Goal: Register for event/course

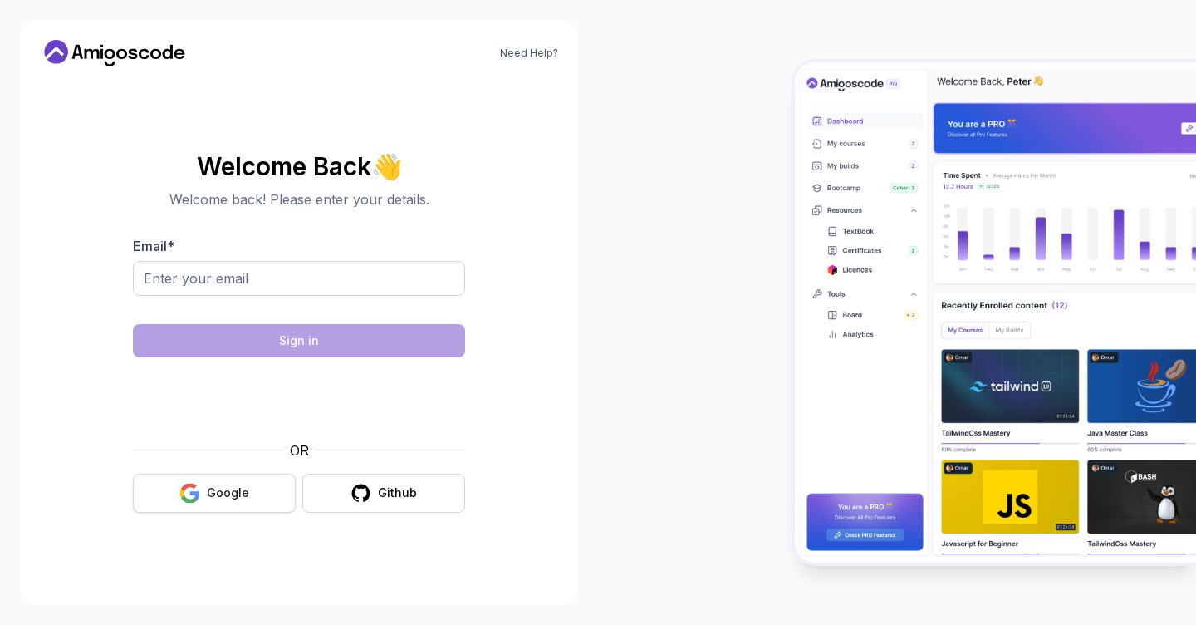
click at [196, 488] on icon "button" at bounding box center [189, 493] width 21 height 21
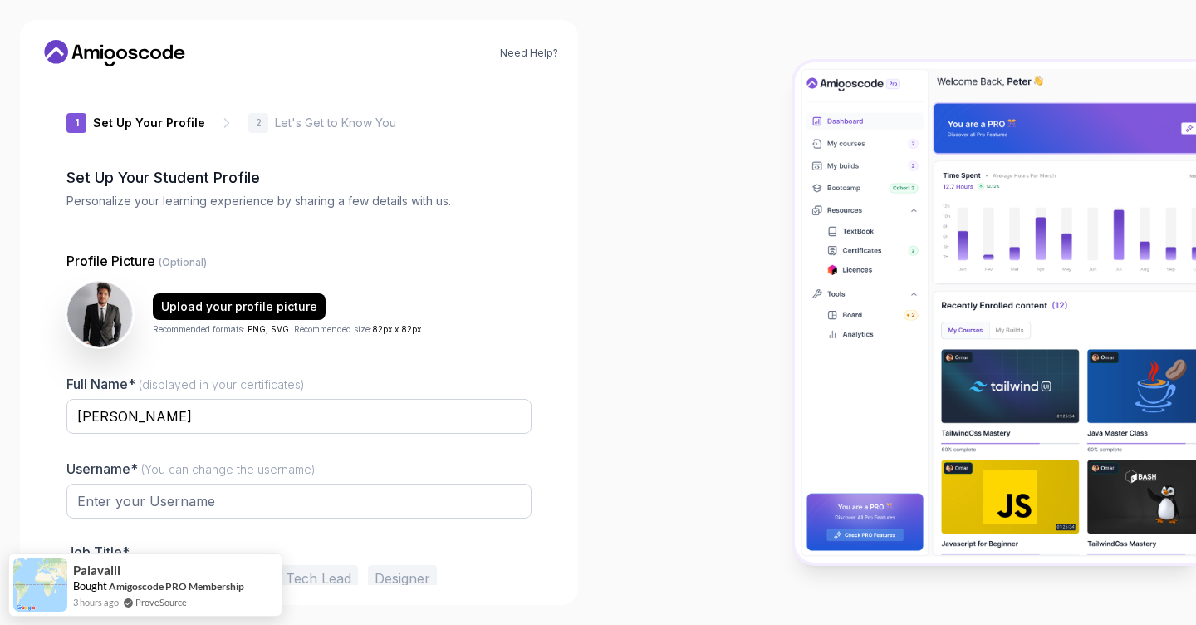
type input "royalmongoosecb0d2"
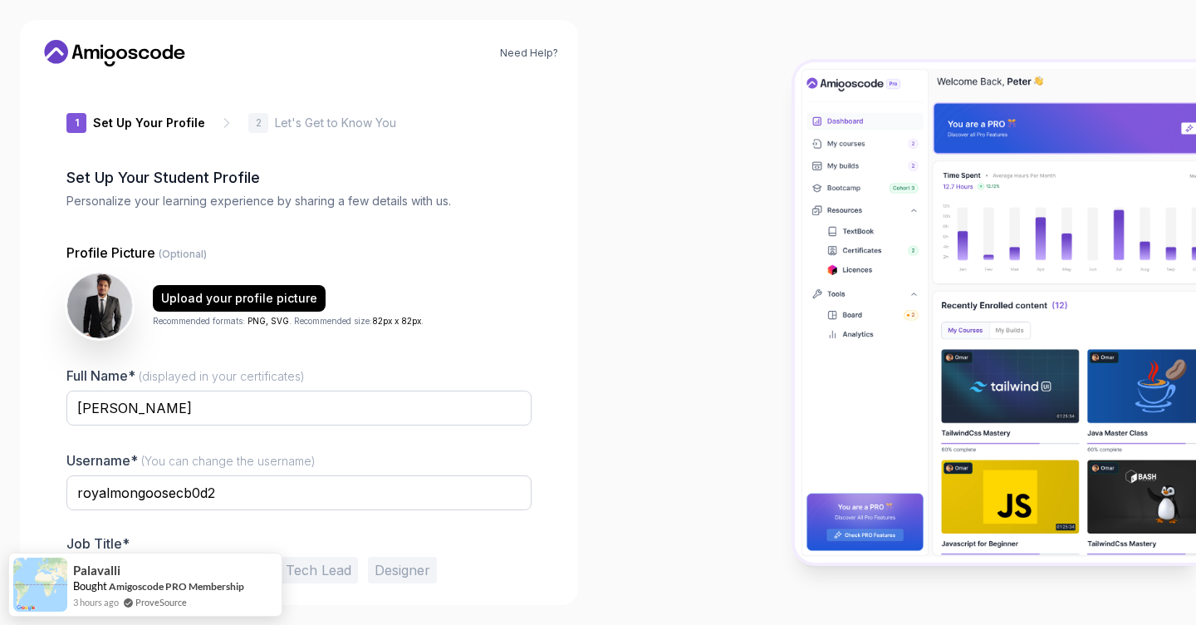
scroll to position [68, 0]
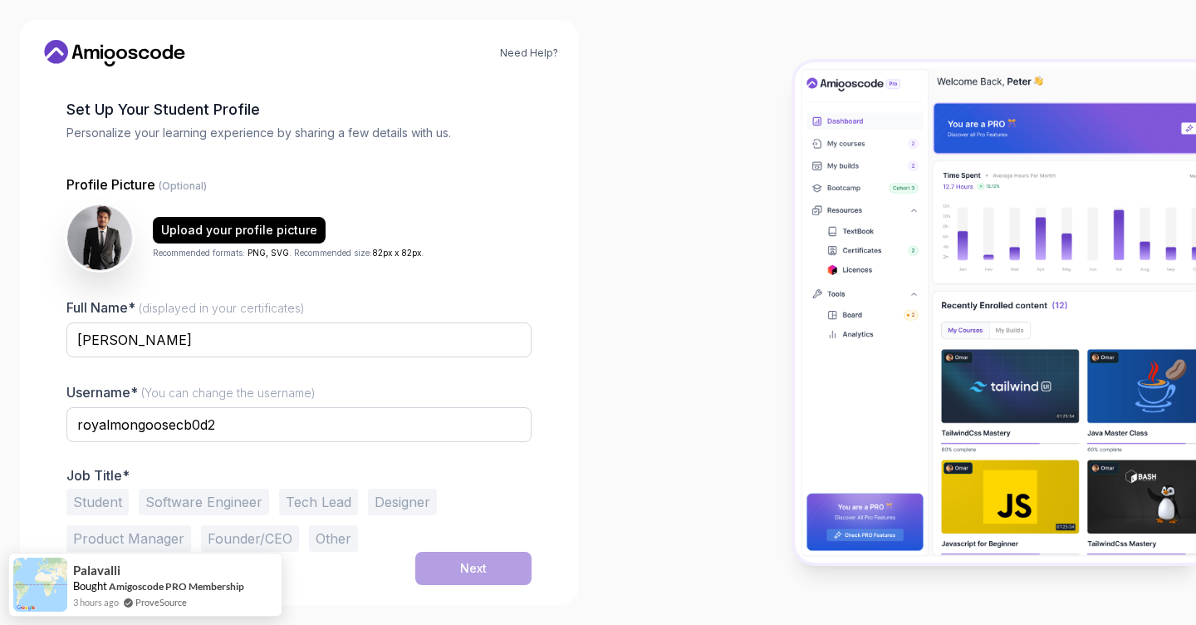
click at [107, 497] on button "Student" at bounding box center [97, 501] width 62 height 27
click at [473, 566] on div "Next" at bounding box center [473, 568] width 27 height 17
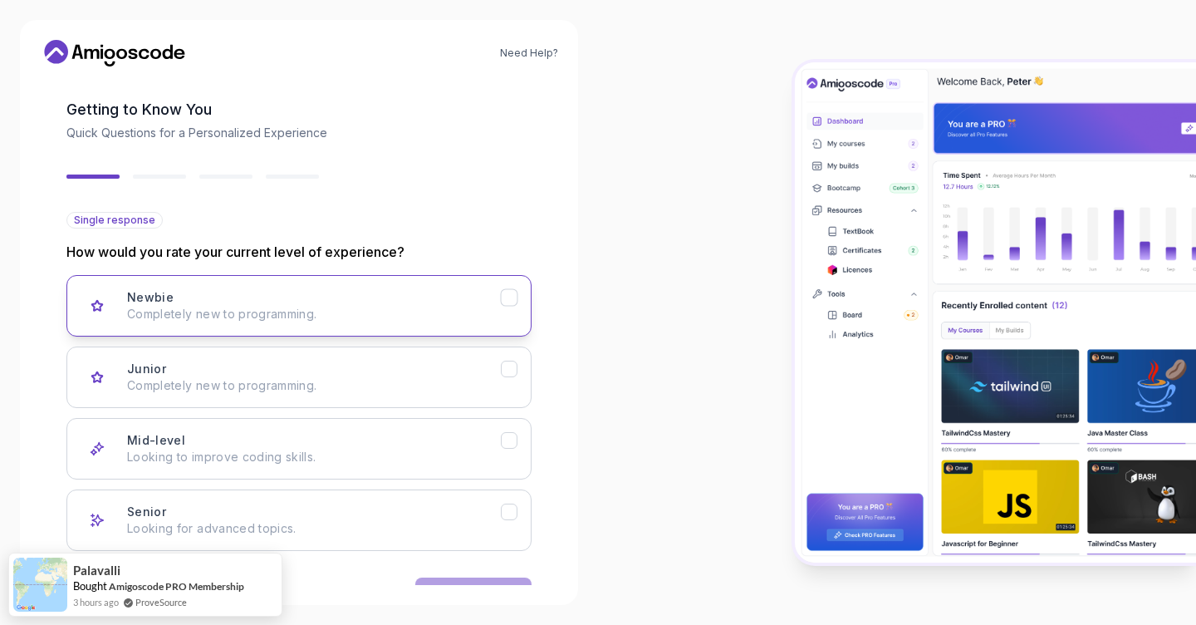
click at [510, 303] on icon "Newbie" at bounding box center [510, 298] width 16 height 16
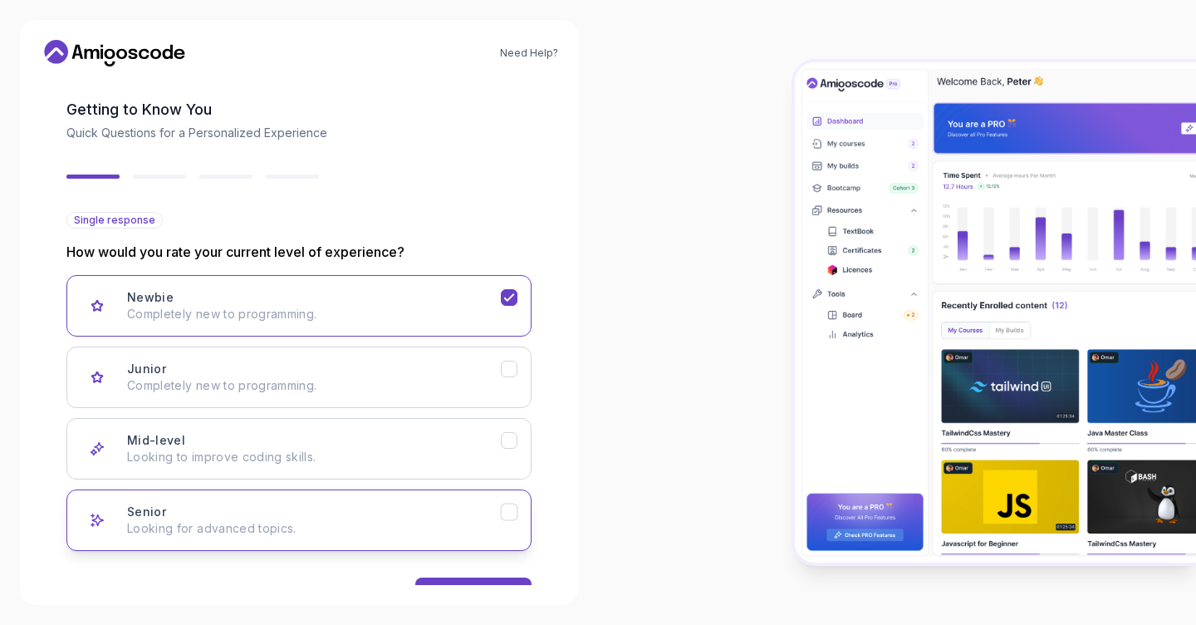
scroll to position [120, 0]
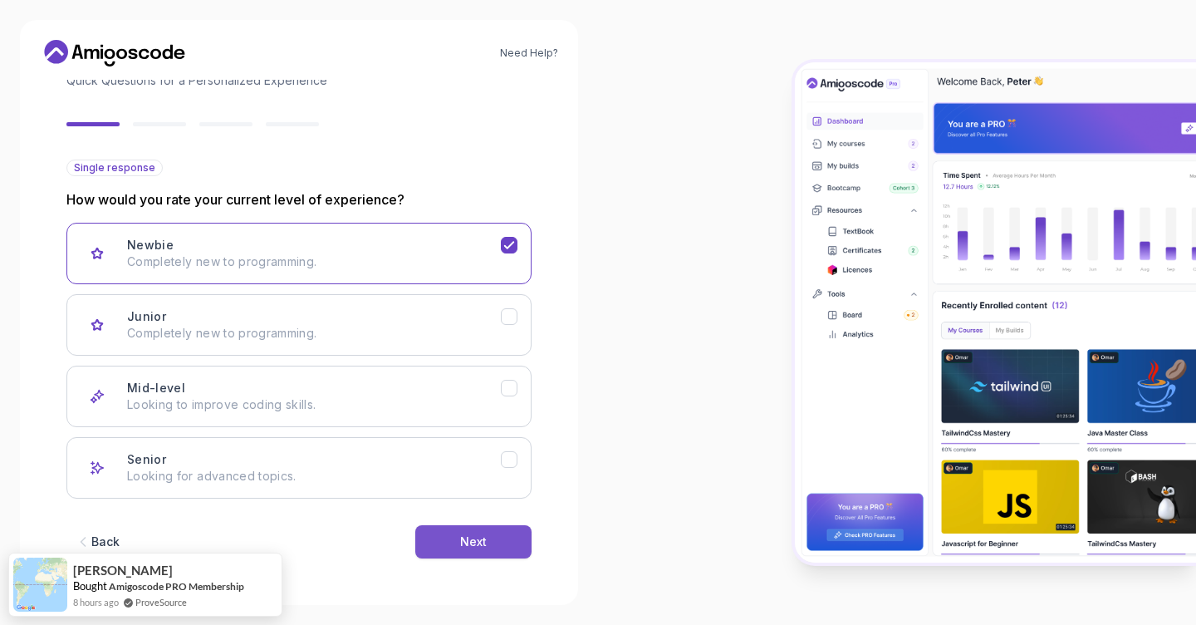
click at [473, 550] on button "Next" at bounding box center [473, 541] width 116 height 33
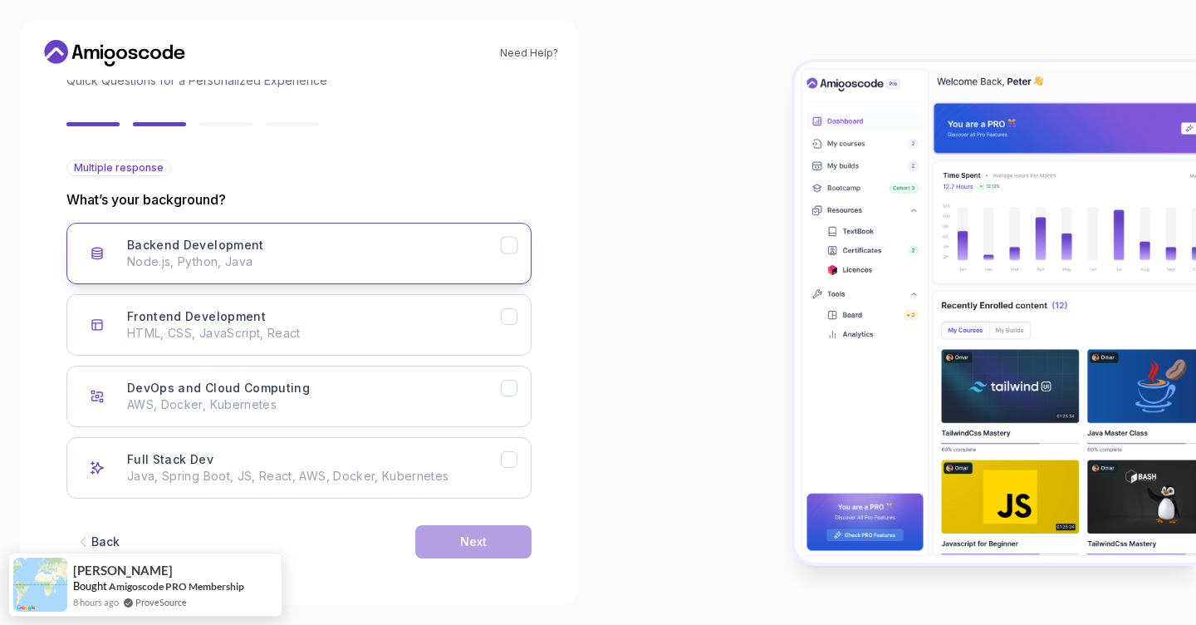
click at [478, 266] on p "Node.js, Python, Java" at bounding box center [314, 261] width 374 height 17
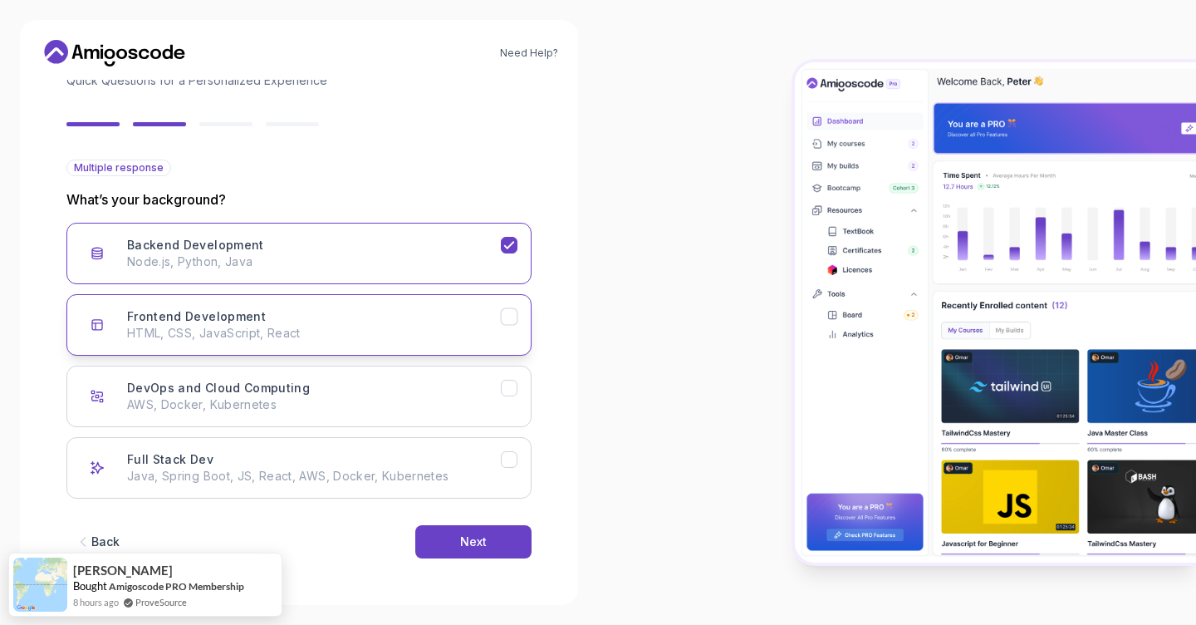
click at [471, 345] on button "Frontend Development HTML, CSS, JavaScript, React" at bounding box center [298, 324] width 465 height 61
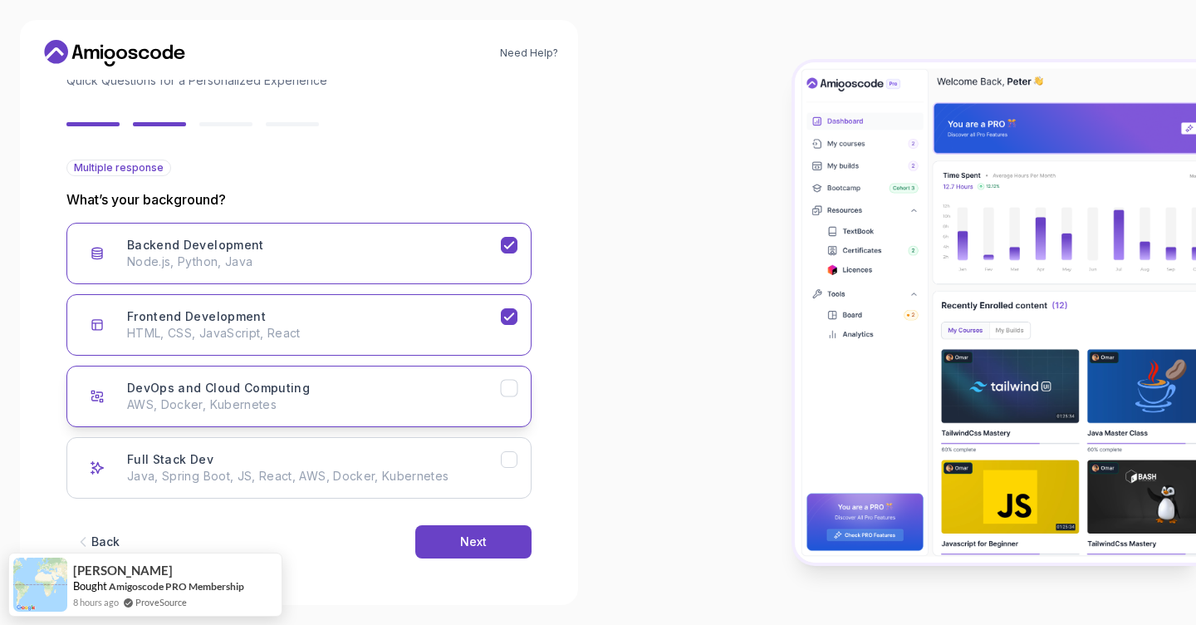
click at [478, 390] on div "DevOps and Cloud Computing AWS, Docker, Kubernetes" at bounding box center [314, 396] width 374 height 33
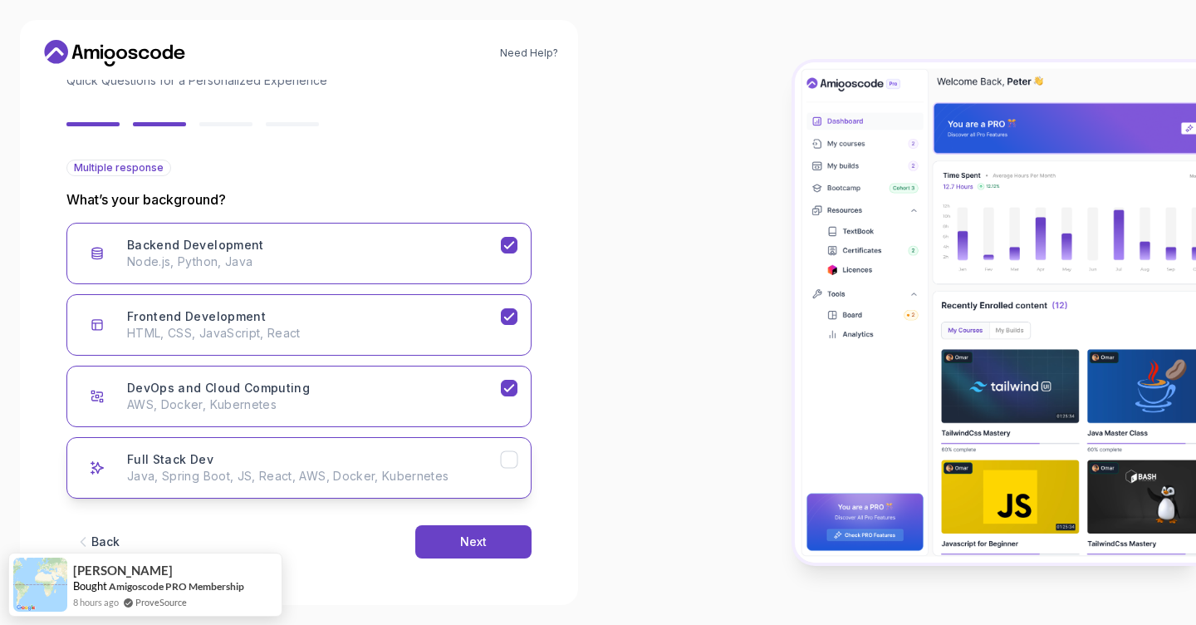
click at [479, 442] on button "Full Stack Dev Java, Spring Boot, JS, React, AWS, Docker, Kubernetes" at bounding box center [298, 467] width 465 height 61
click at [490, 541] on button "Next" at bounding box center [473, 541] width 116 height 33
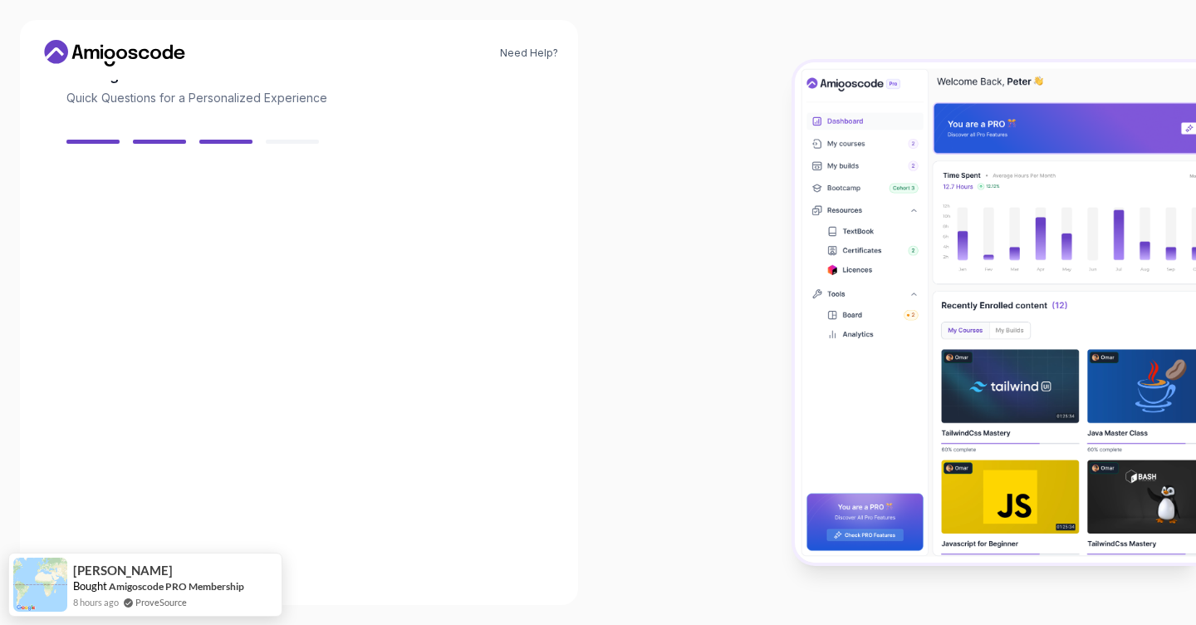
scroll to position [100, 0]
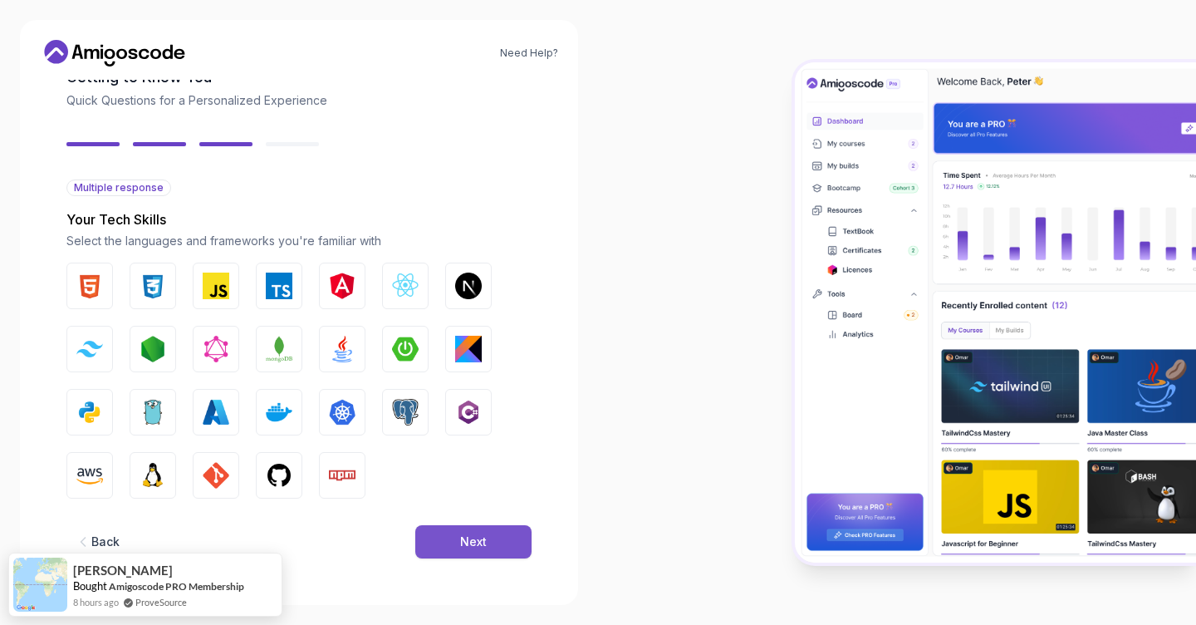
click at [462, 548] on div "Next" at bounding box center [473, 541] width 27 height 17
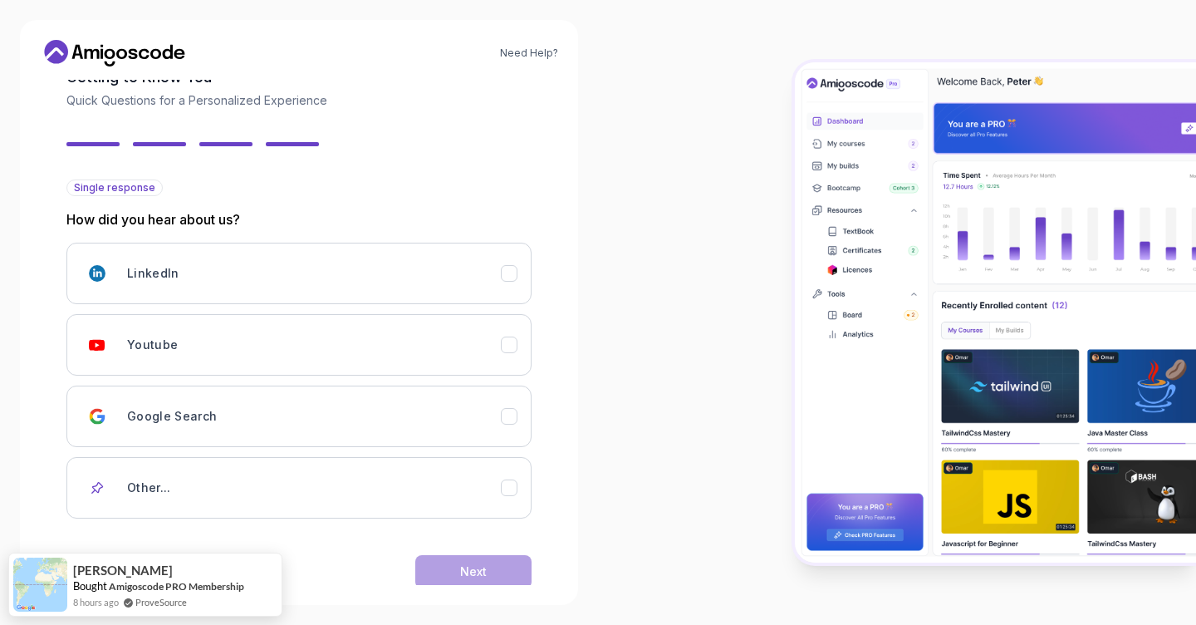
click at [463, 545] on div "Back Next" at bounding box center [298, 571] width 465 height 86
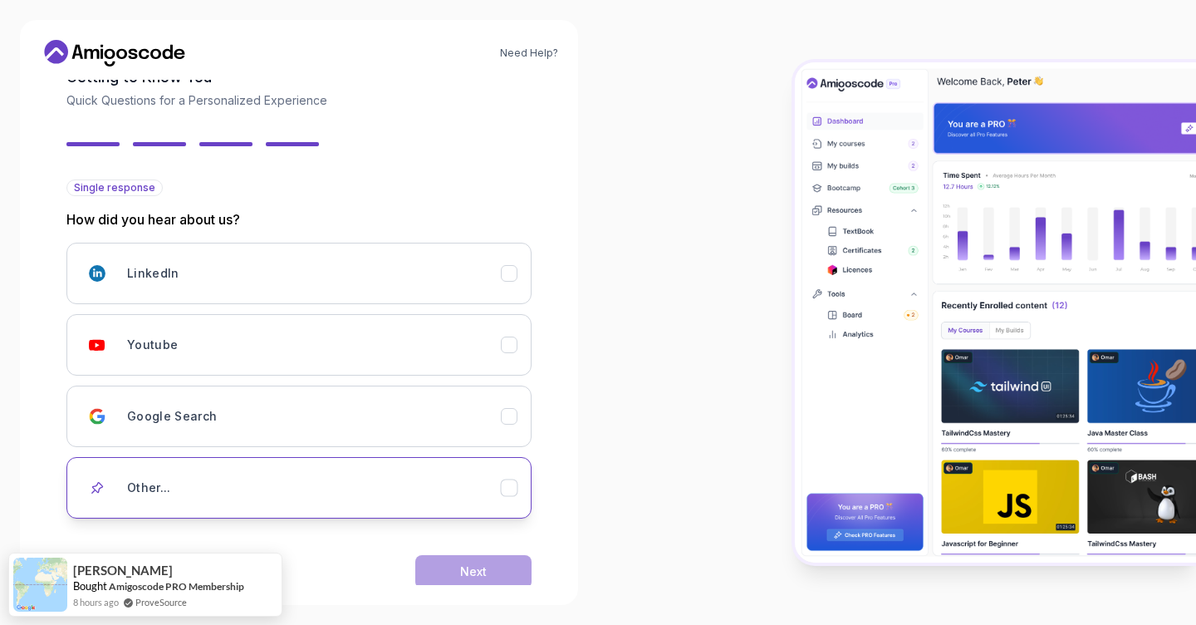
click at [424, 483] on div "Other..." at bounding box center [314, 487] width 374 height 33
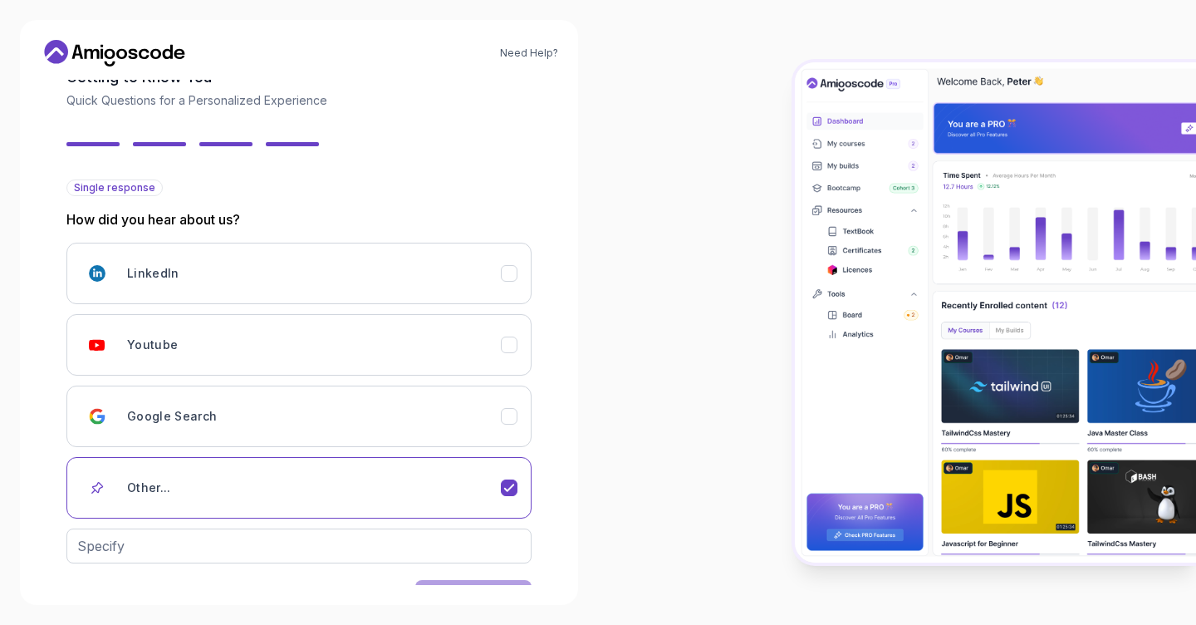
scroll to position [155, 0]
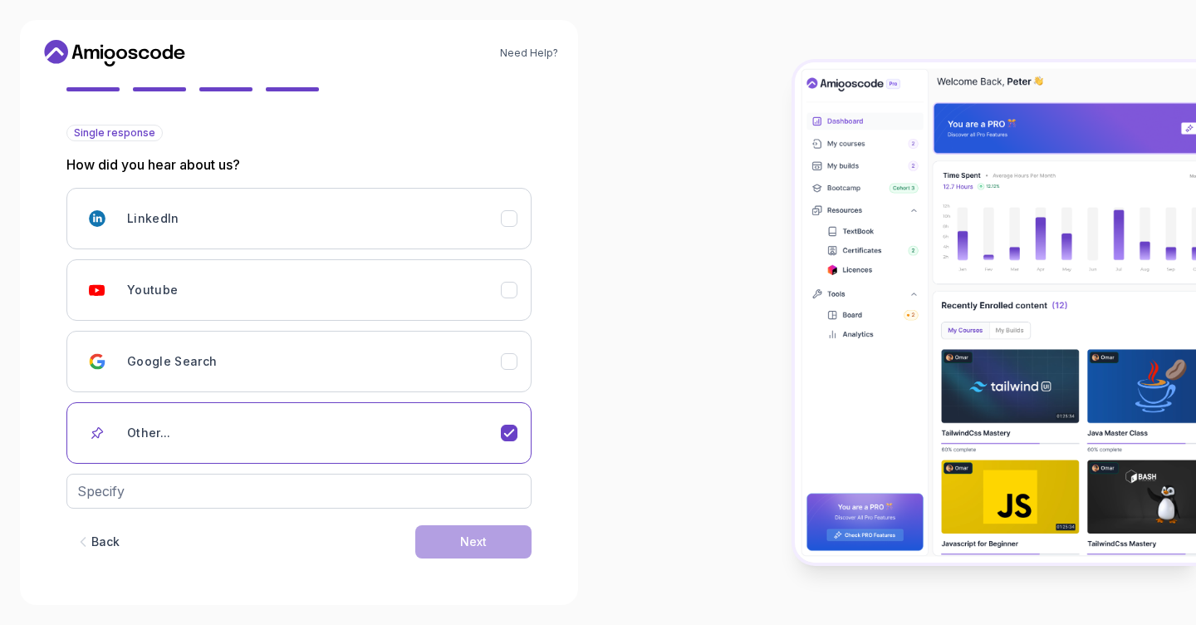
click at [460, 562] on div "Back Next" at bounding box center [298, 541] width 465 height 86
click at [344, 376] on div "Google Search" at bounding box center [314, 361] width 374 height 33
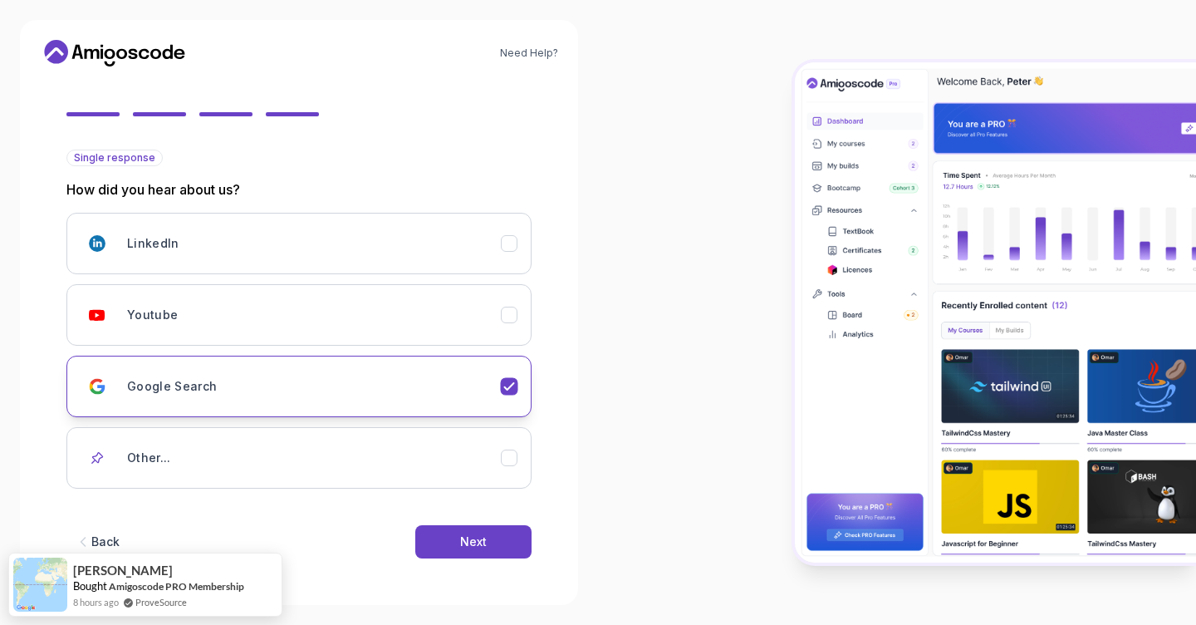
scroll to position [130, 0]
click at [449, 537] on button "Next" at bounding box center [473, 541] width 116 height 33
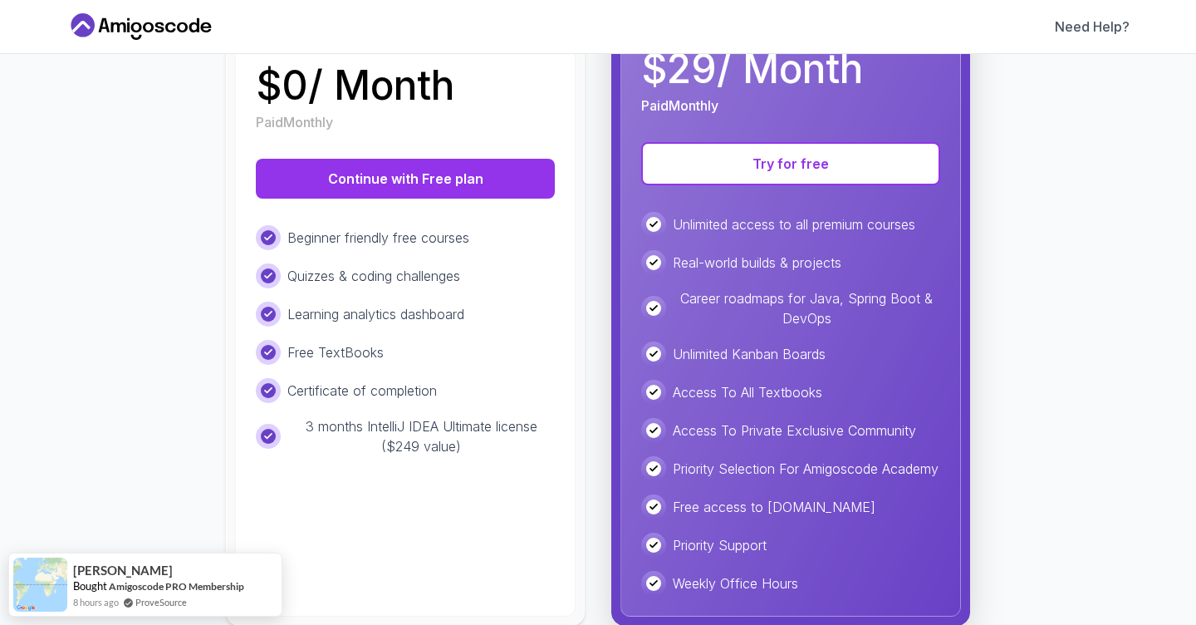
scroll to position [303, 0]
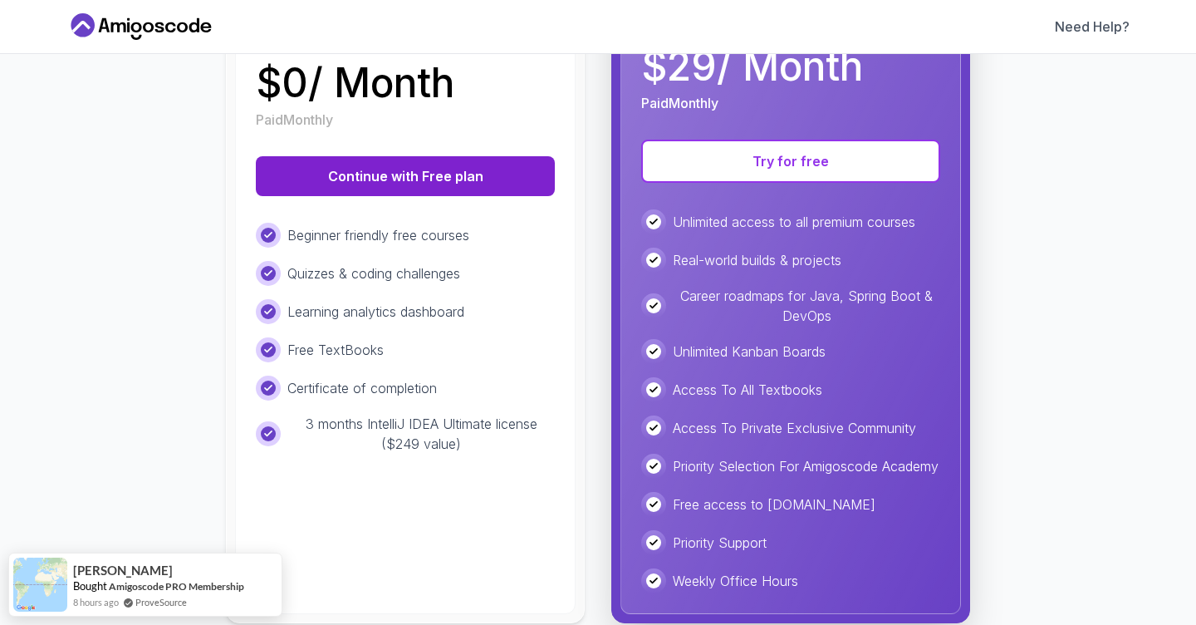
click at [412, 174] on button "Continue with Free plan" at bounding box center [405, 176] width 299 height 40
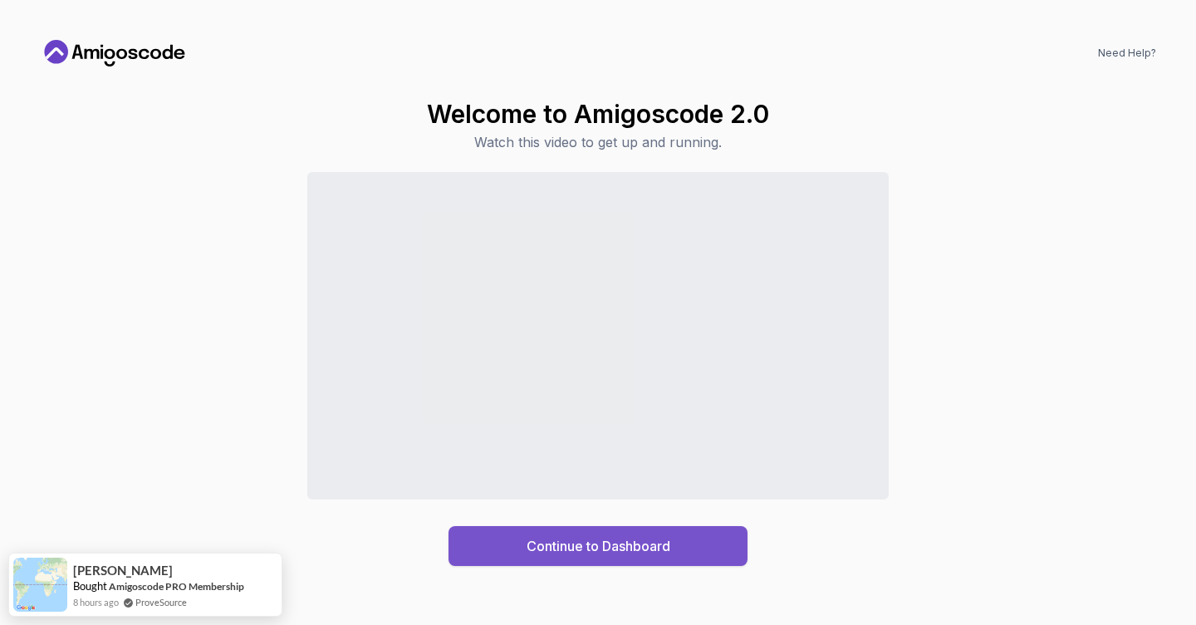
click at [577, 547] on div "Continue to Dashboard" at bounding box center [599, 546] width 144 height 20
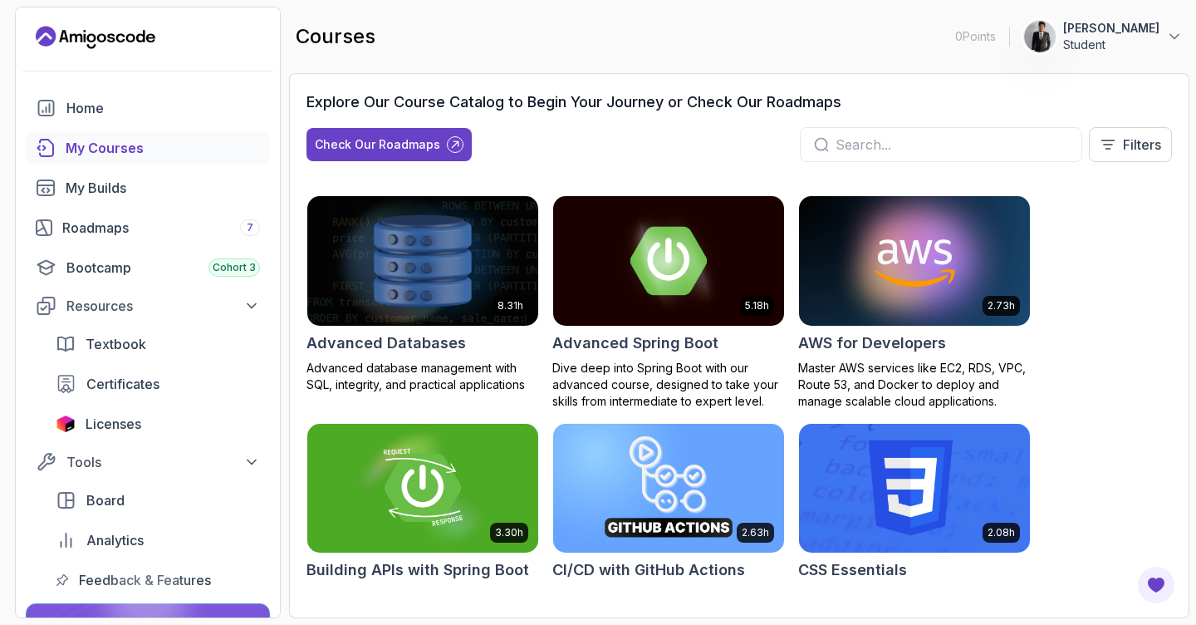
click at [388, 297] on img at bounding box center [422, 260] width 243 height 135
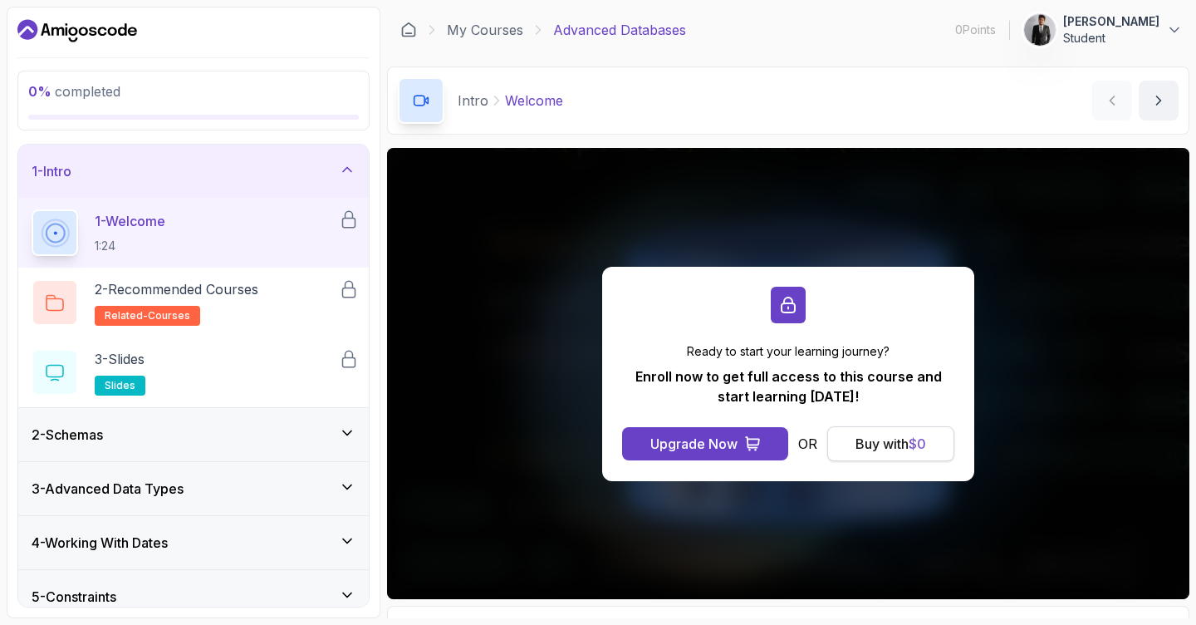
click at [892, 444] on div "Buy with $ 0" at bounding box center [890, 444] width 71 height 20
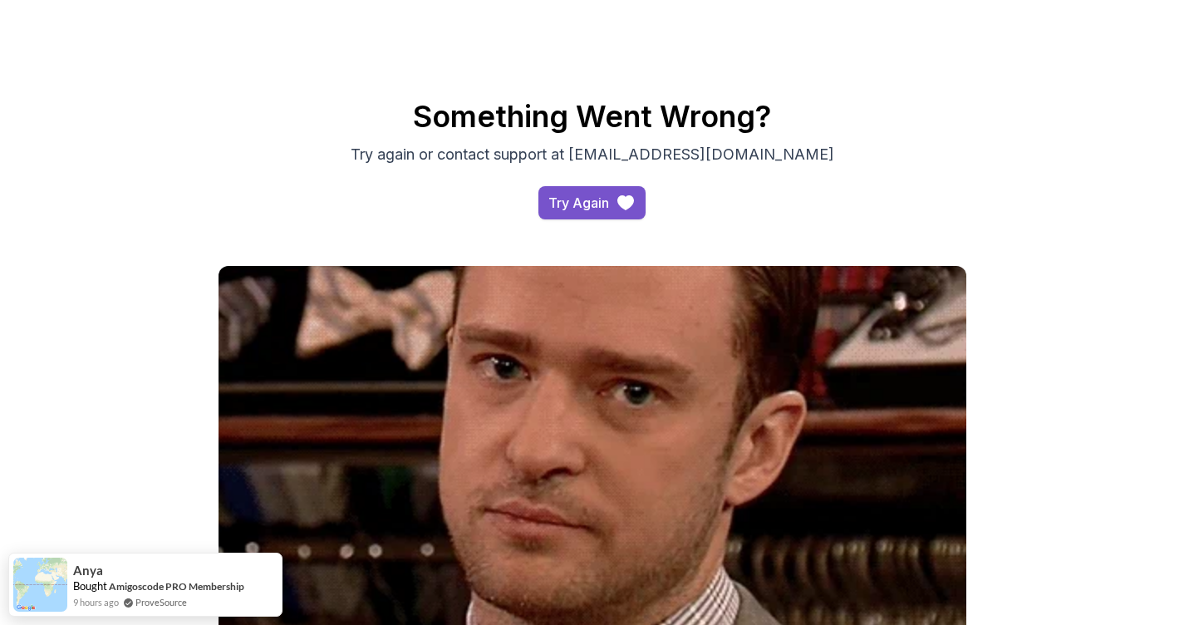
click at [539, 200] on button "Try Again" at bounding box center [591, 202] width 107 height 33
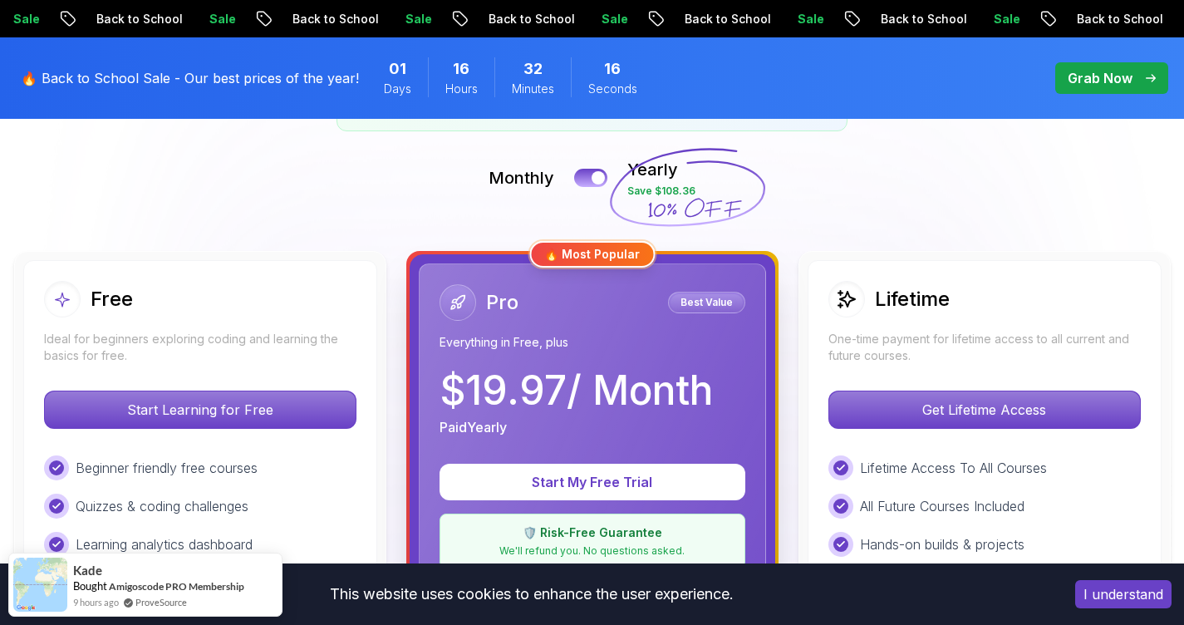
scroll to position [444, 0]
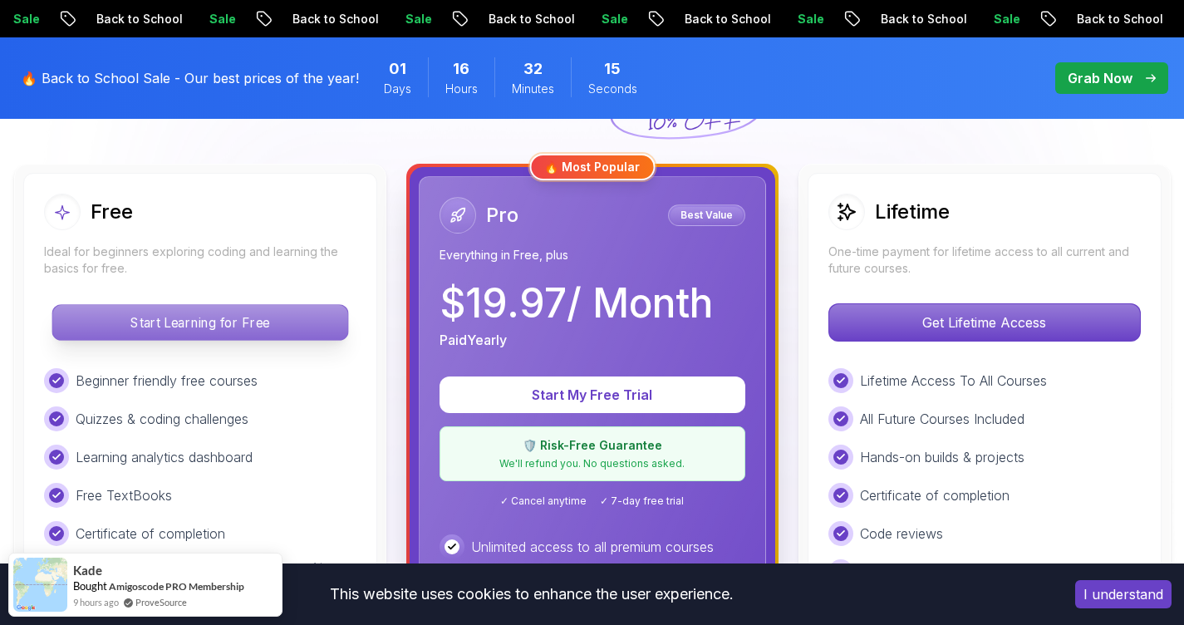
click at [232, 319] on p "Start Learning for Free" at bounding box center [199, 322] width 295 height 35
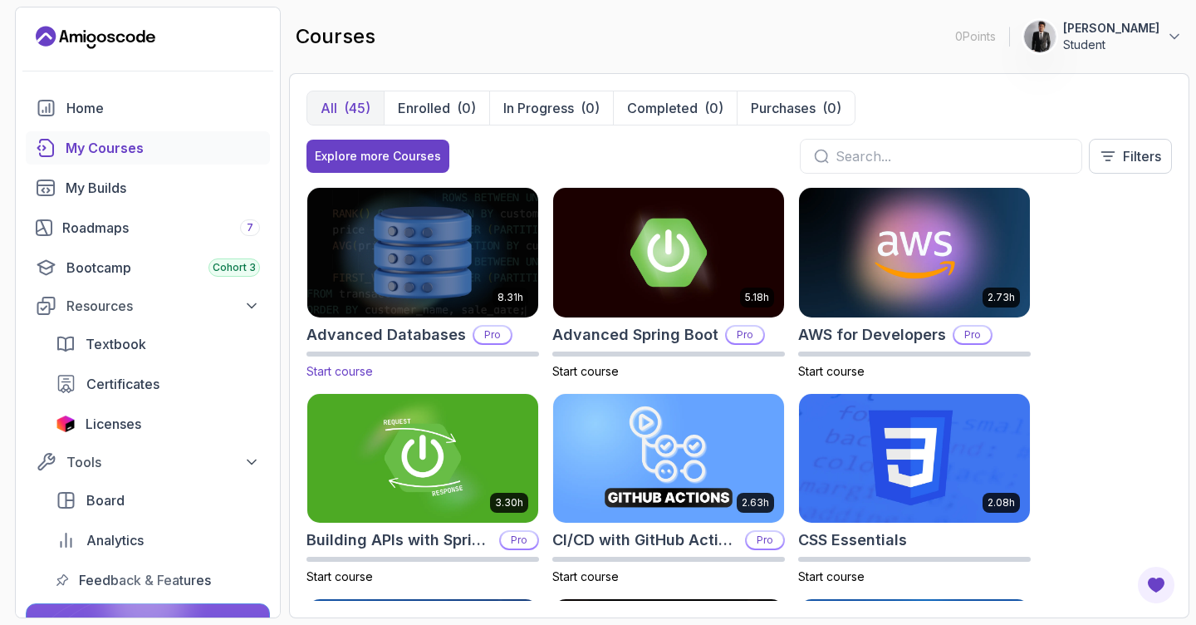
click at [395, 264] on img at bounding box center [422, 251] width 243 height 135
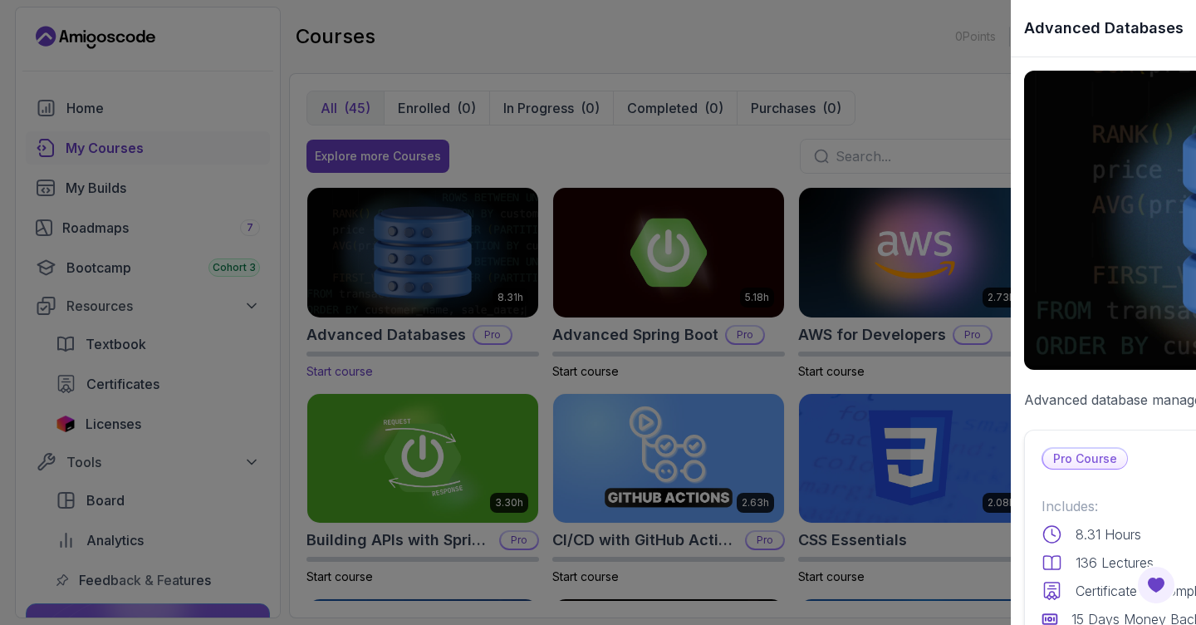
click at [395, 264] on div at bounding box center [598, 312] width 1196 height 625
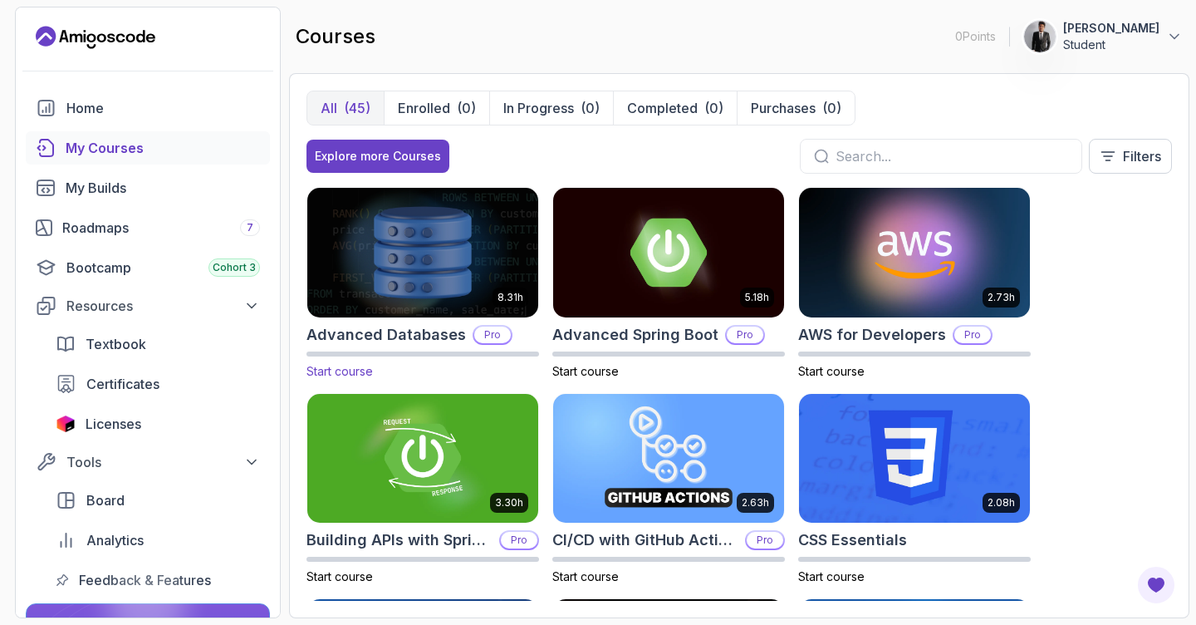
click at [395, 264] on img at bounding box center [422, 251] width 243 height 135
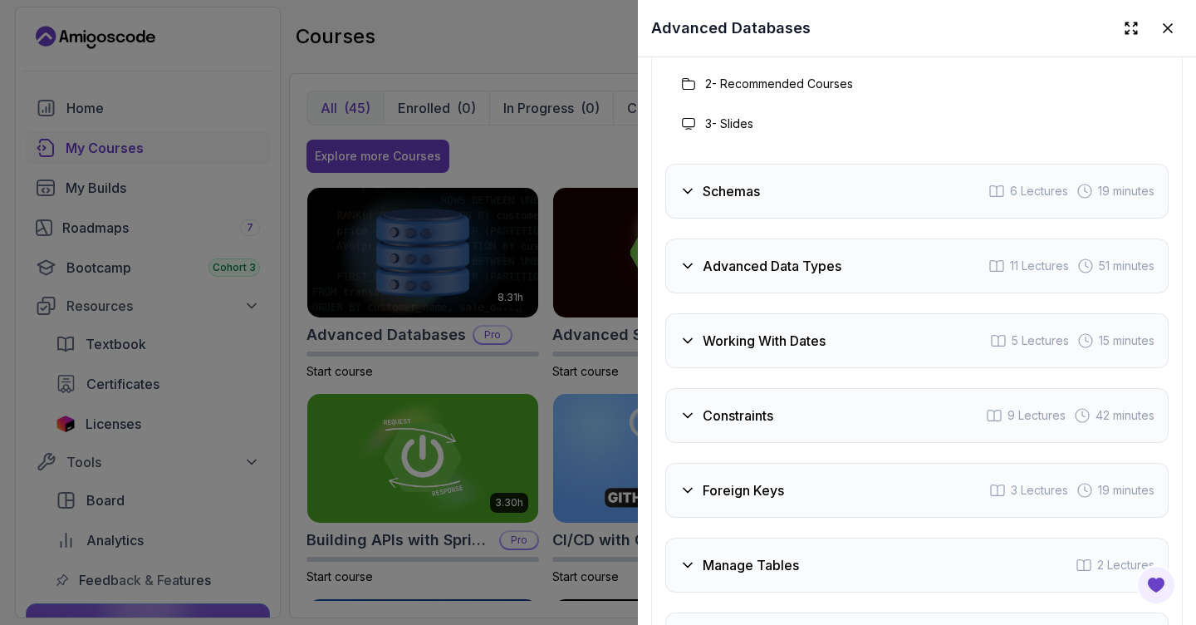
scroll to position [3056, 0]
click at [811, 278] on h3 "Advanced Data Types" at bounding box center [772, 268] width 139 height 20
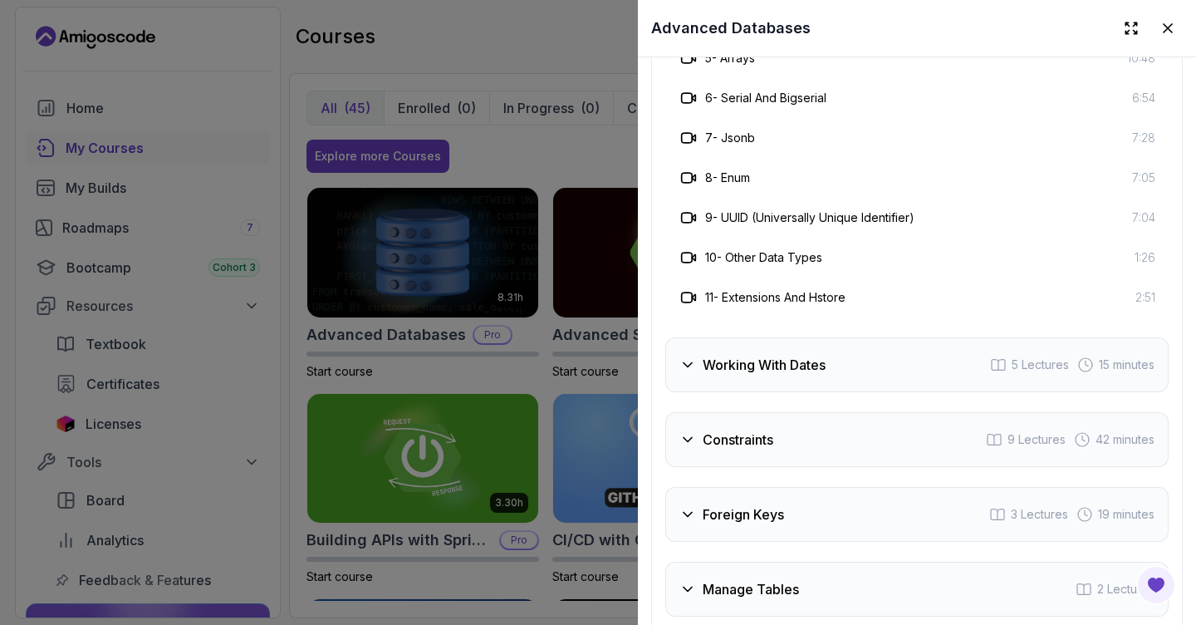
scroll to position [3366, 0]
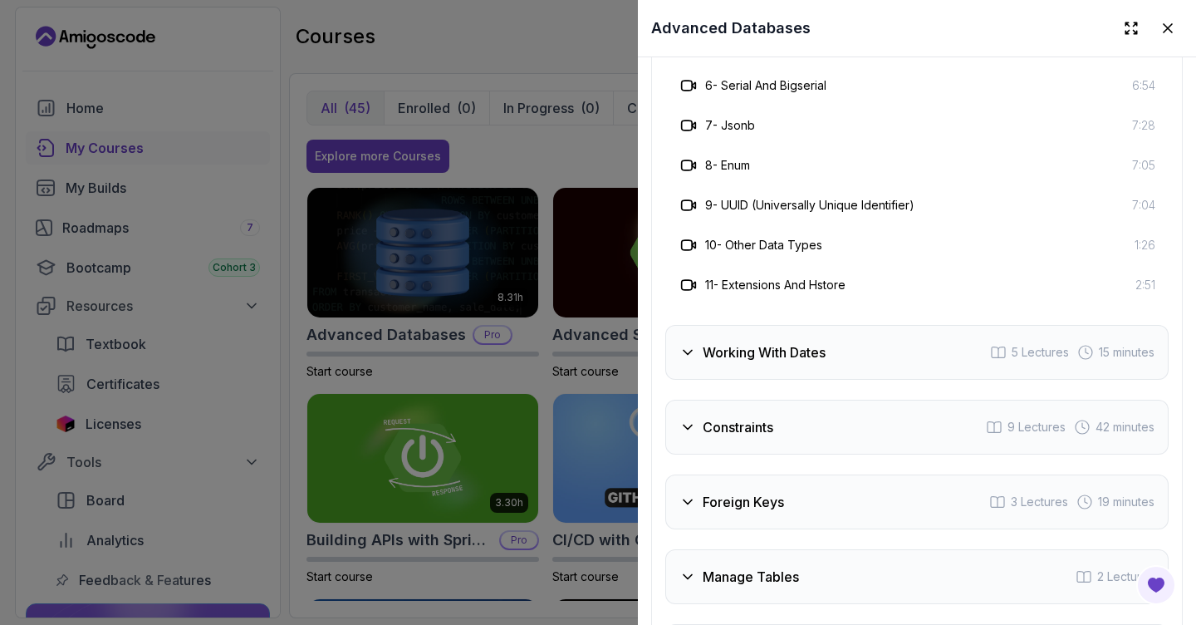
click at [802, 356] on div "Working With Dates 5 Lectures 15 minutes" at bounding box center [916, 352] width 503 height 55
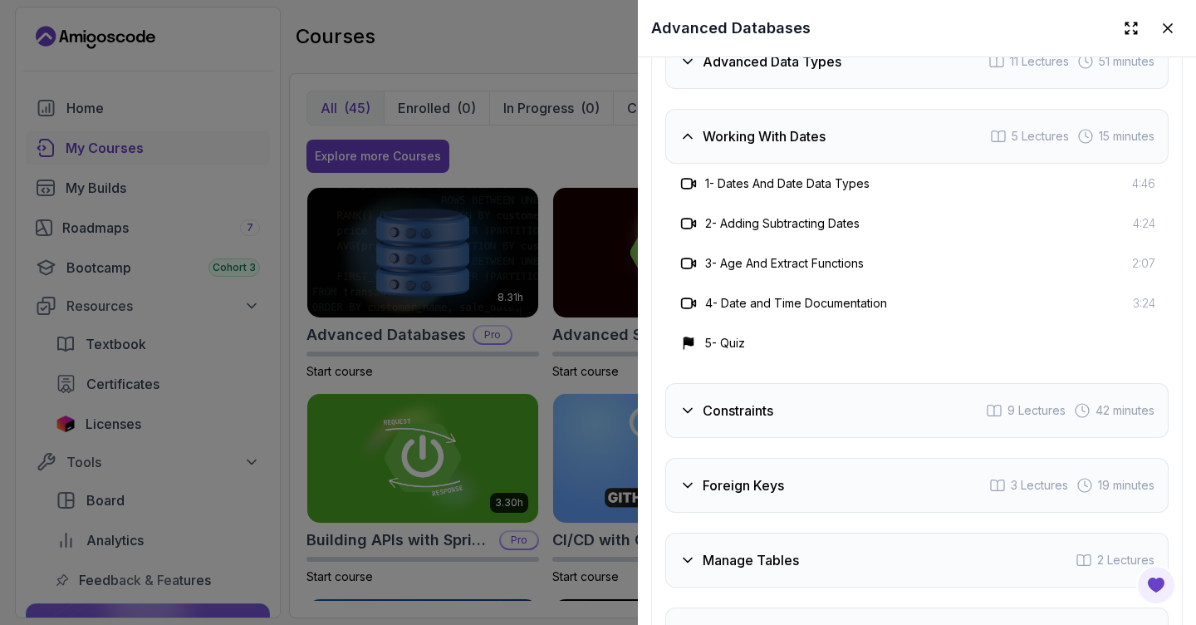
scroll to position [3591, 0]
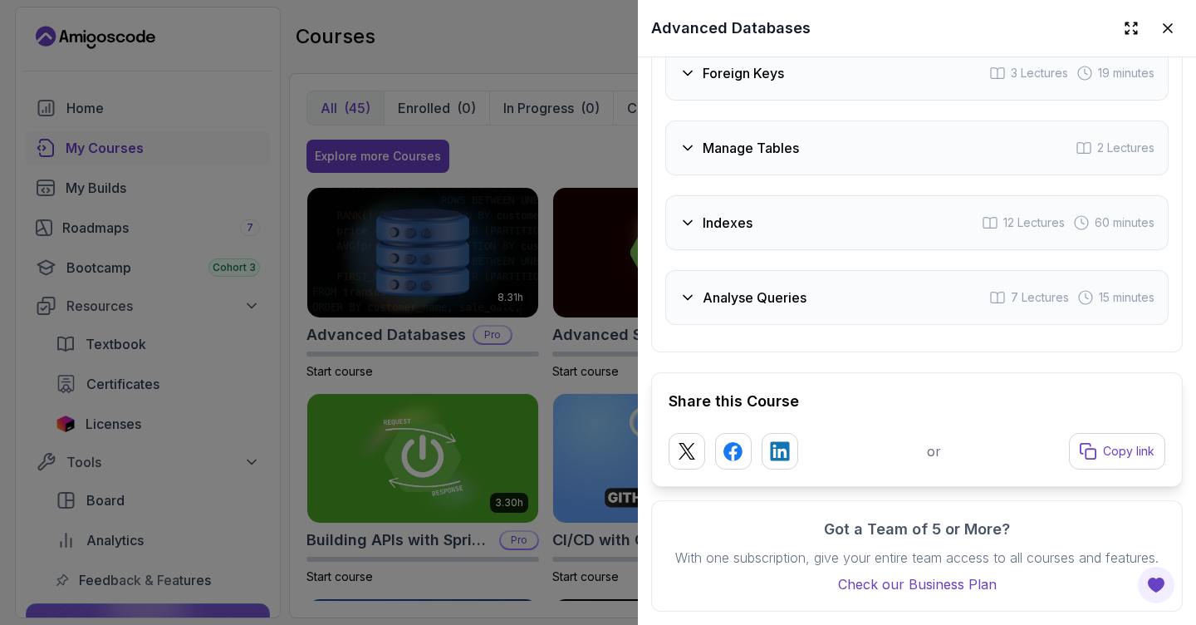
click at [773, 287] on h3 "Analyse Queries" at bounding box center [755, 297] width 104 height 20
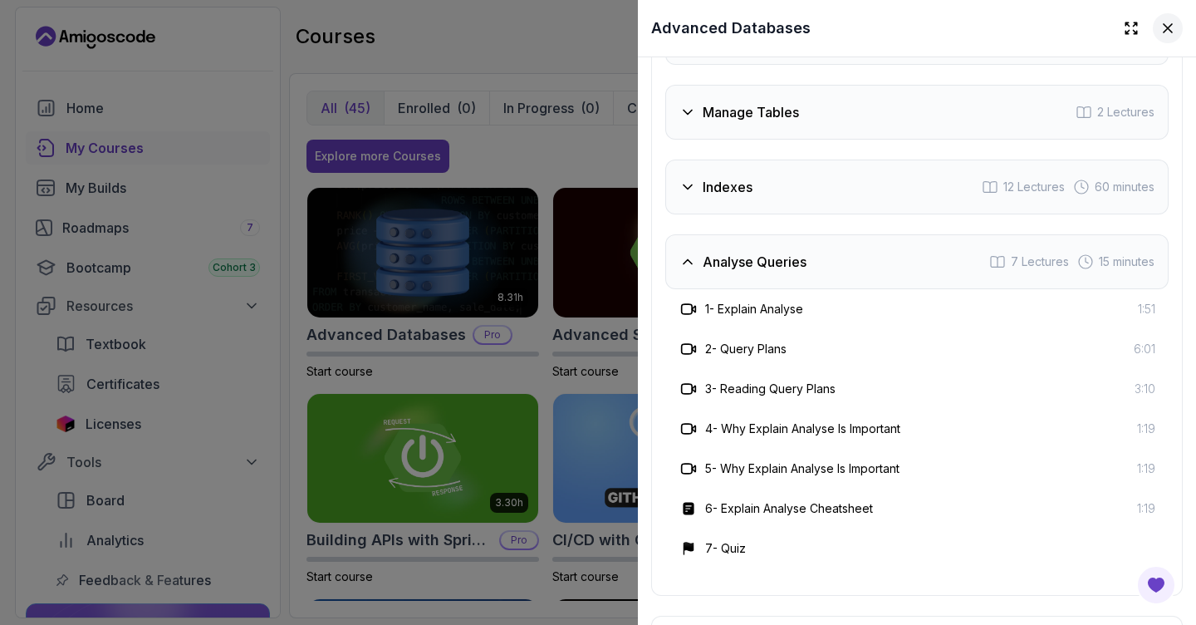
click at [1164, 32] on icon at bounding box center [1168, 28] width 8 height 8
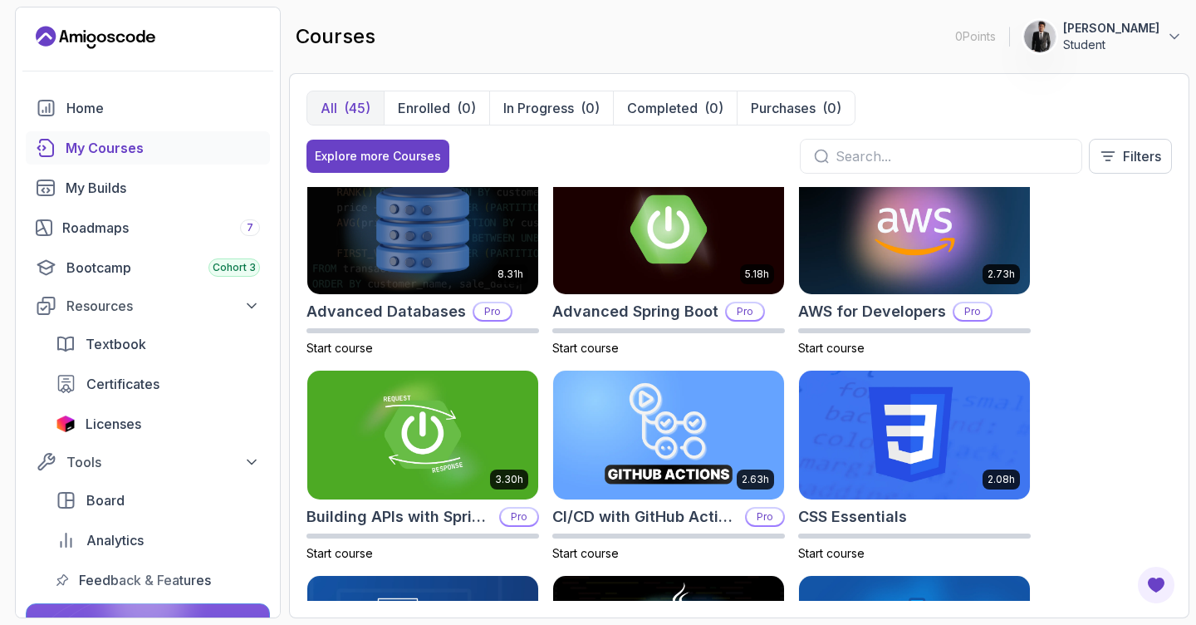
scroll to position [0, 0]
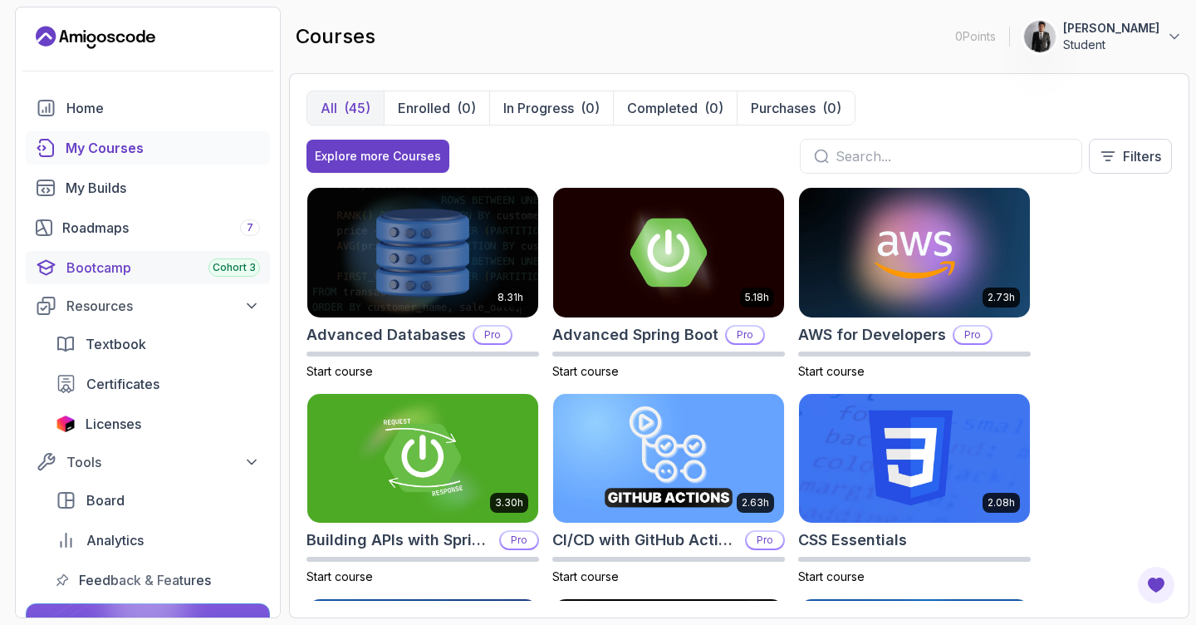
click at [132, 276] on div "Bootcamp Cohort 3" at bounding box center [163, 267] width 194 height 20
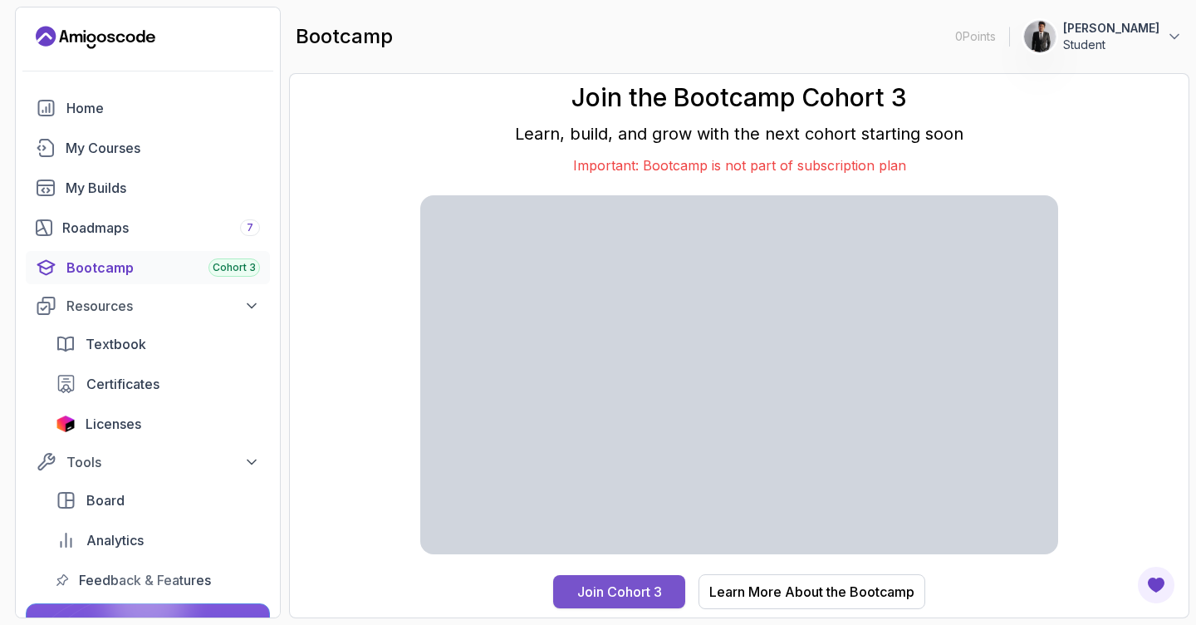
click at [619, 590] on div "Join Cohort 3" at bounding box center [619, 591] width 85 height 20
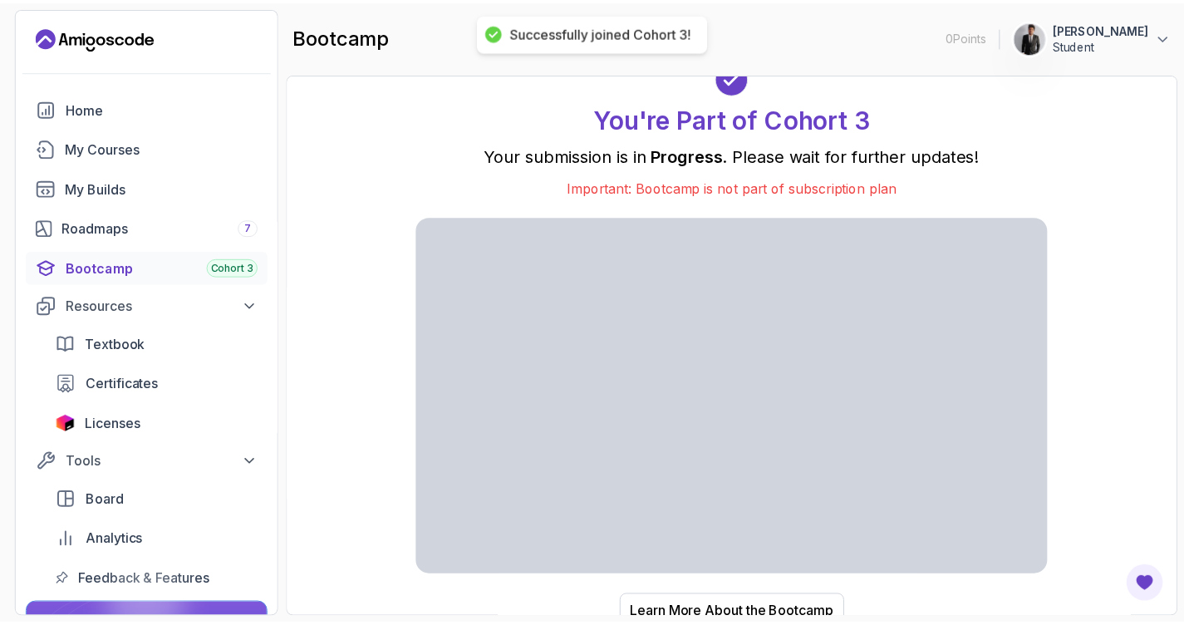
scroll to position [13, 0]
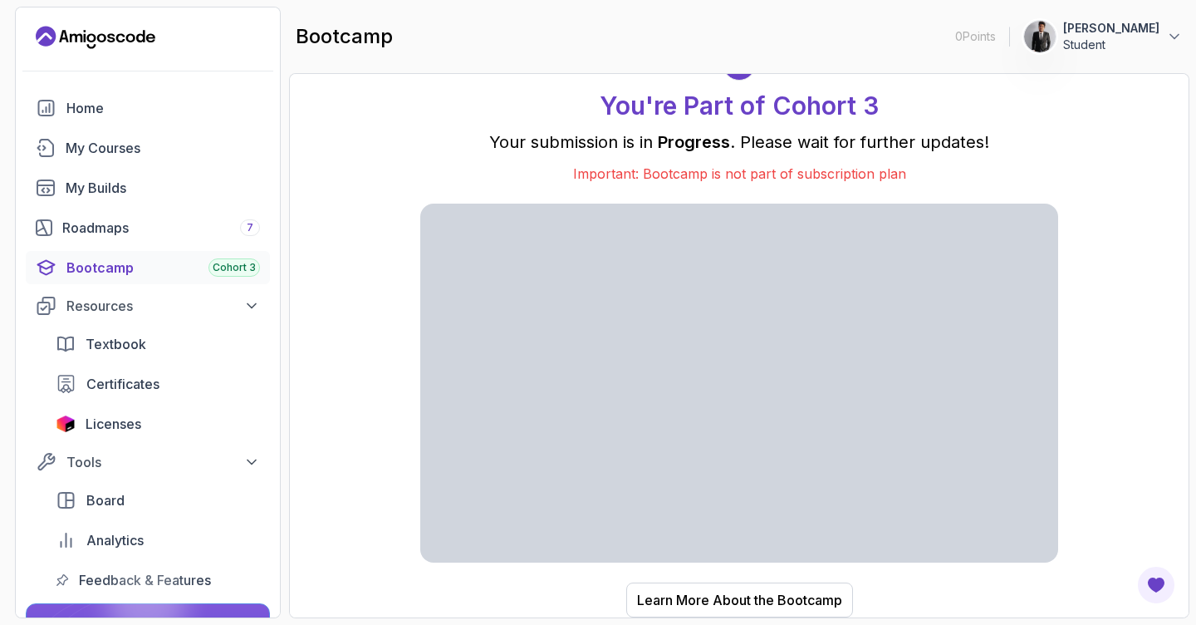
click at [748, 622] on section "0 Points 1 [PERSON_NAME] Pandey Student Home My Courses My Builds Roadmaps 7 Bo…" at bounding box center [598, 312] width 1196 height 625
click at [769, 612] on button "Learn More About the Bootcamp" at bounding box center [739, 599] width 227 height 35
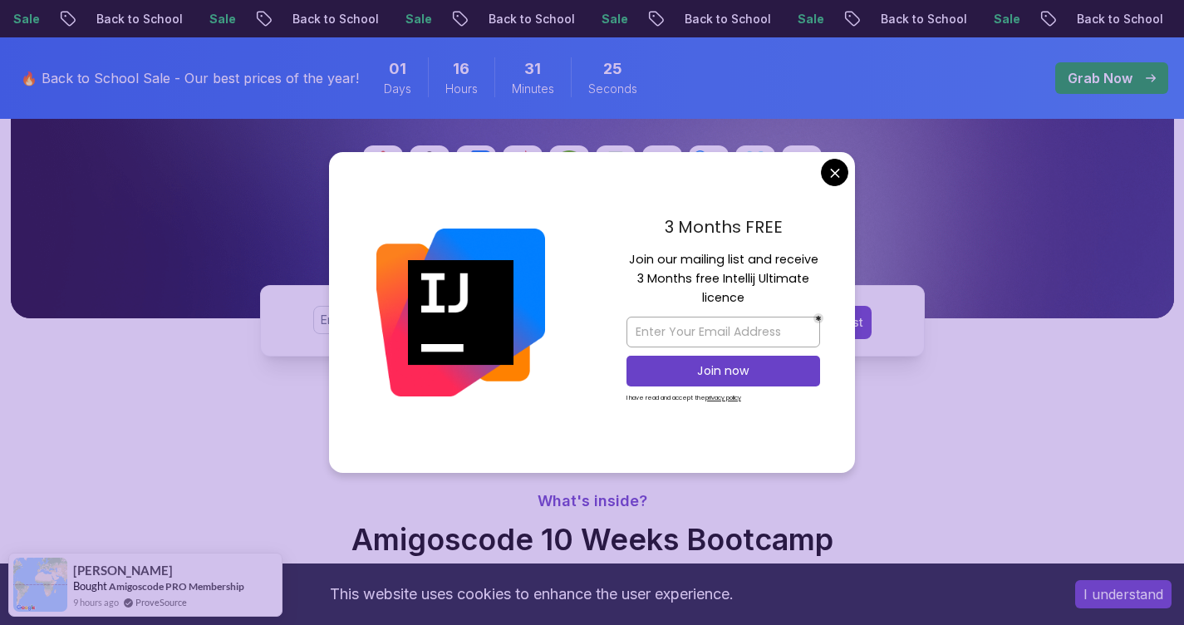
scroll to position [374, 0]
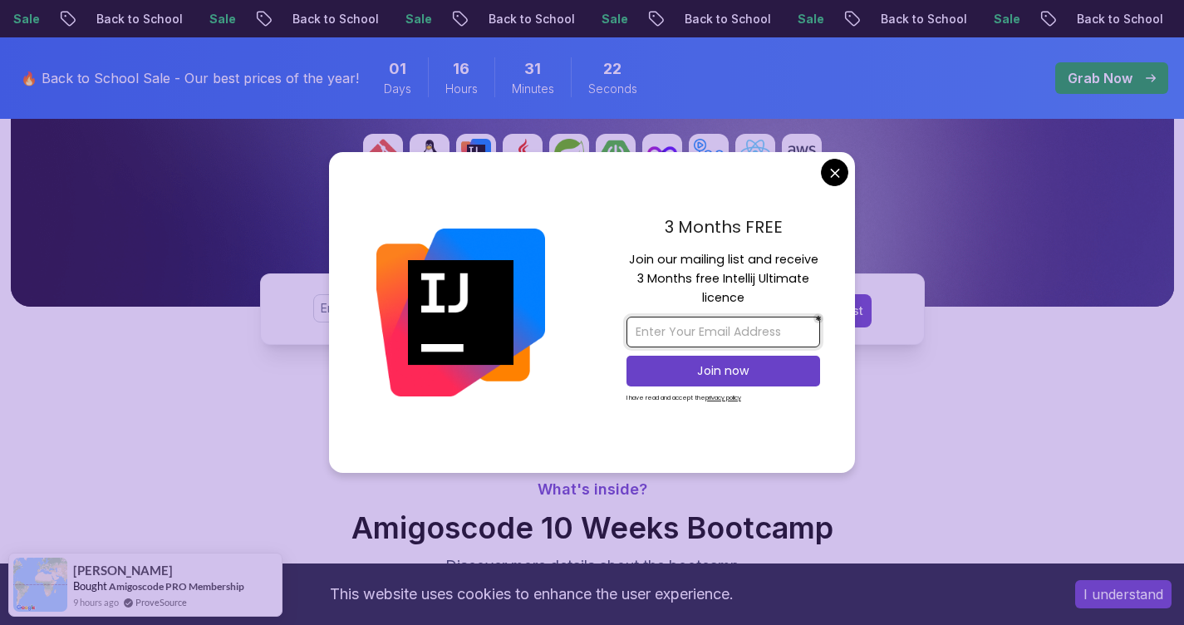
click at [737, 326] on input "email" at bounding box center [723, 331] width 194 height 31
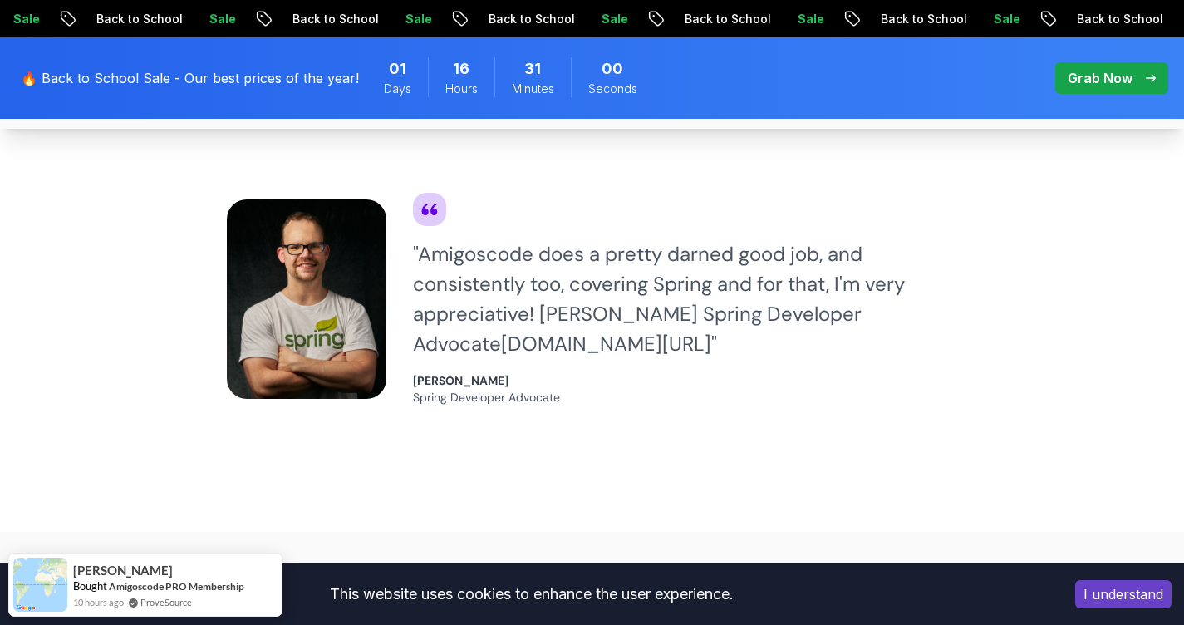
scroll to position [1488, 0]
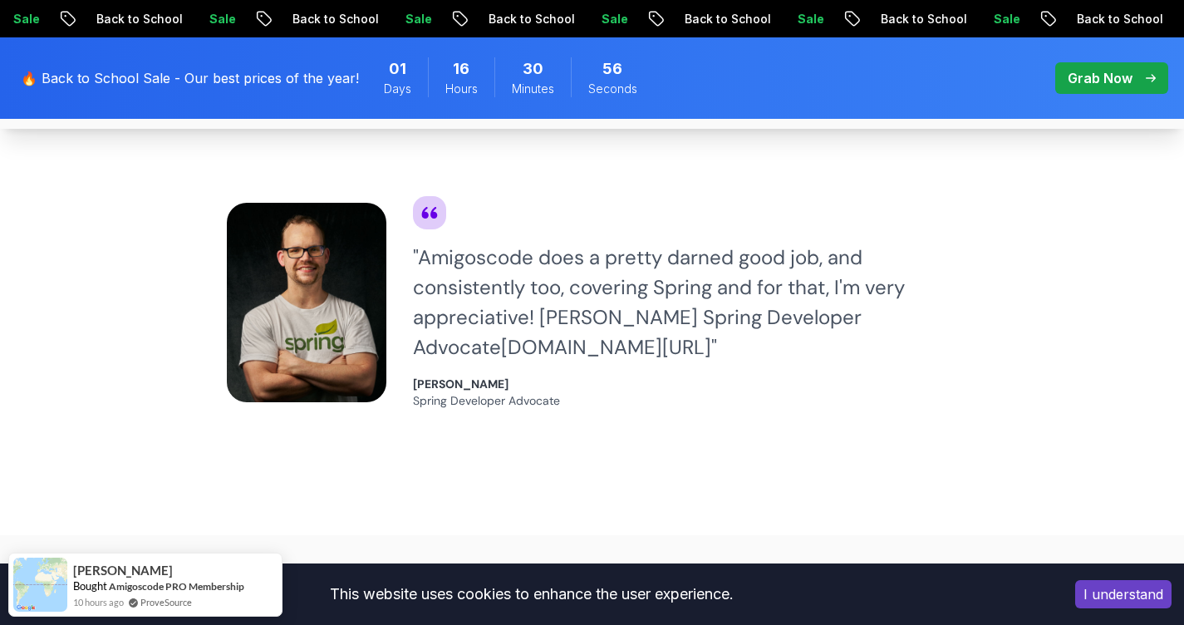
drag, startPoint x: 421, startPoint y: 257, endPoint x: 523, endPoint y: 254, distance: 102.2
click at [523, 254] on div "" Amigoscode does a pretty darned good job, and consistently too, covering Spri…" at bounding box center [685, 303] width 545 height 120
